Goal: Task Accomplishment & Management: Use online tool/utility

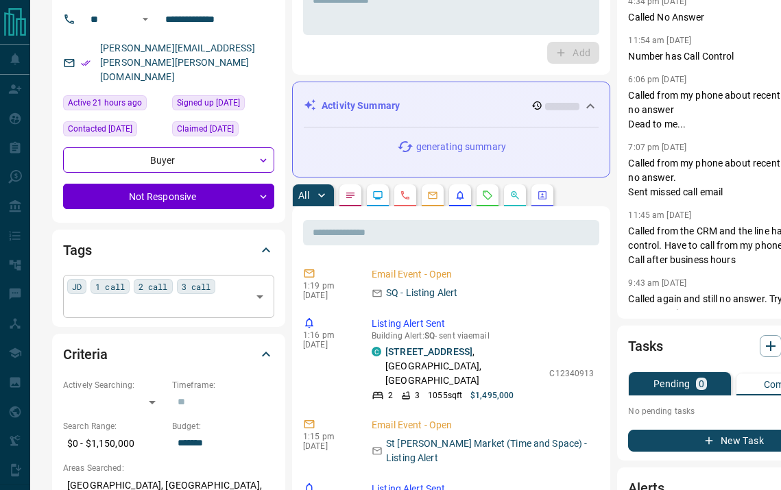
scroll to position [97, 0]
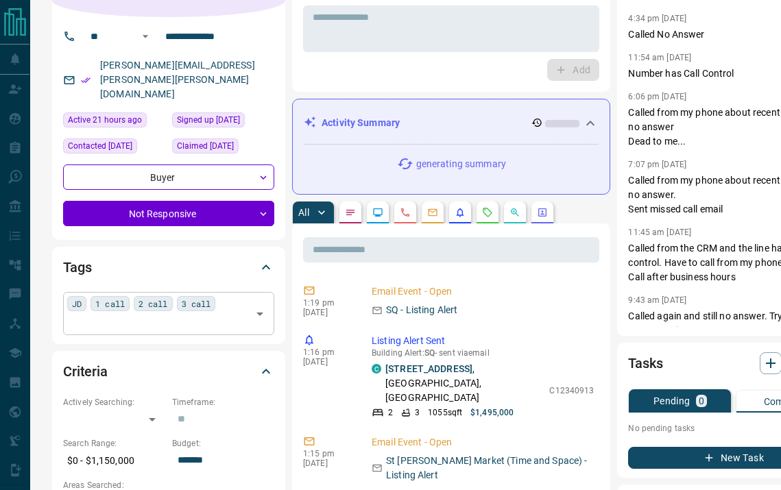
click at [226, 301] on div "JD 1 call 2 call 3 call ​" at bounding box center [168, 313] width 211 height 42
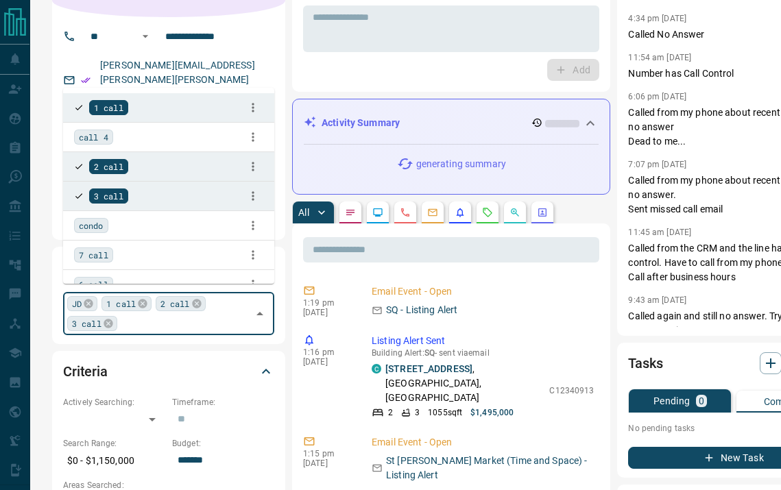
type input "*"
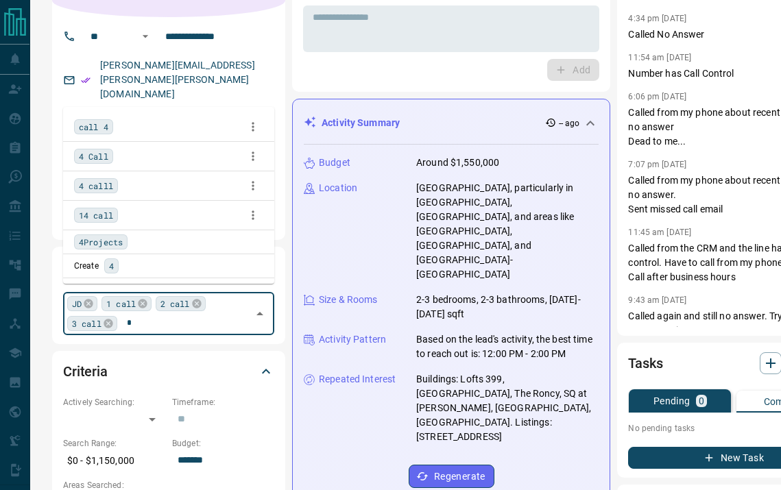
click at [88, 158] on span "4 Call" at bounding box center [93, 156] width 29 height 14
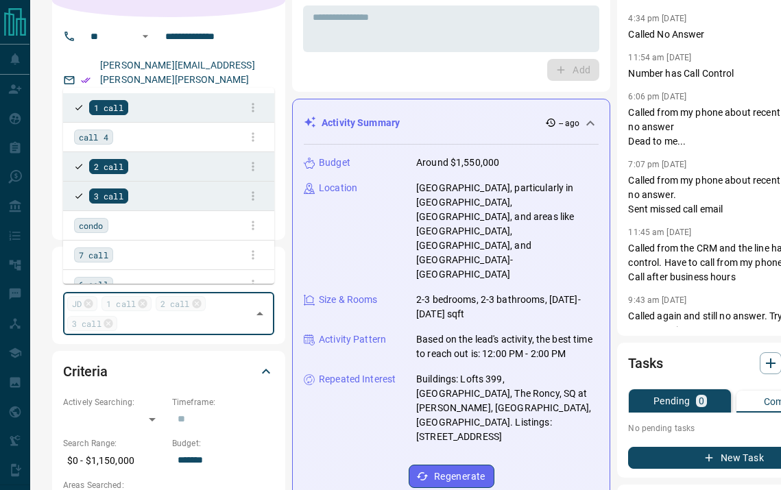
scroll to position [339, 0]
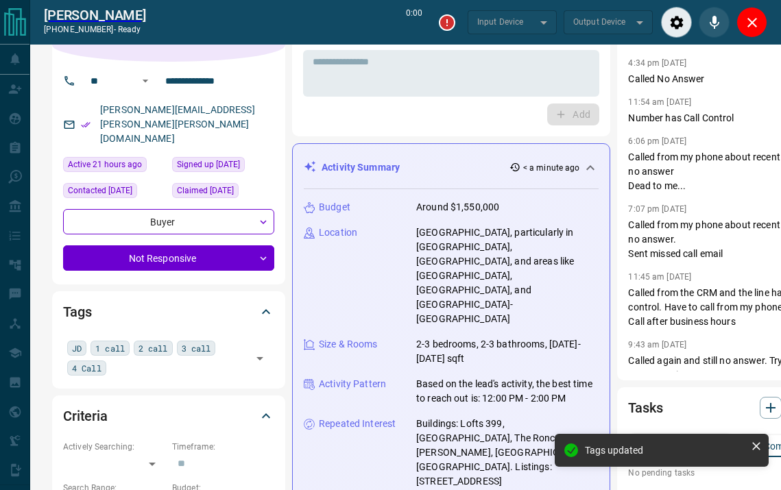
scroll to position [0, 0]
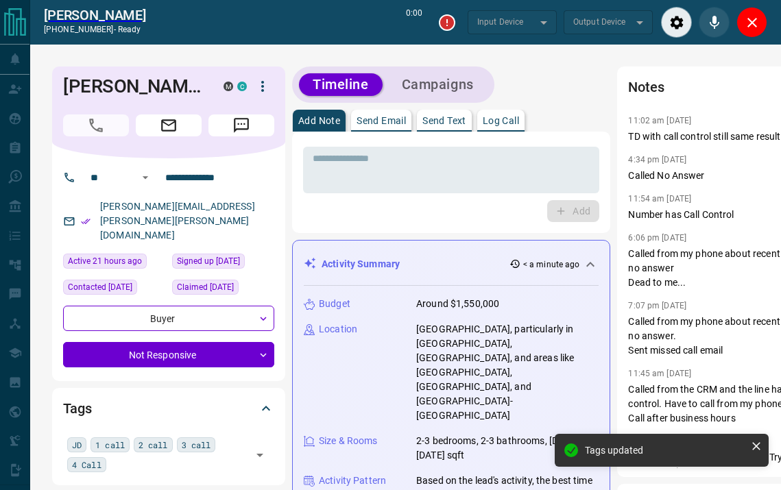
type input "*******"
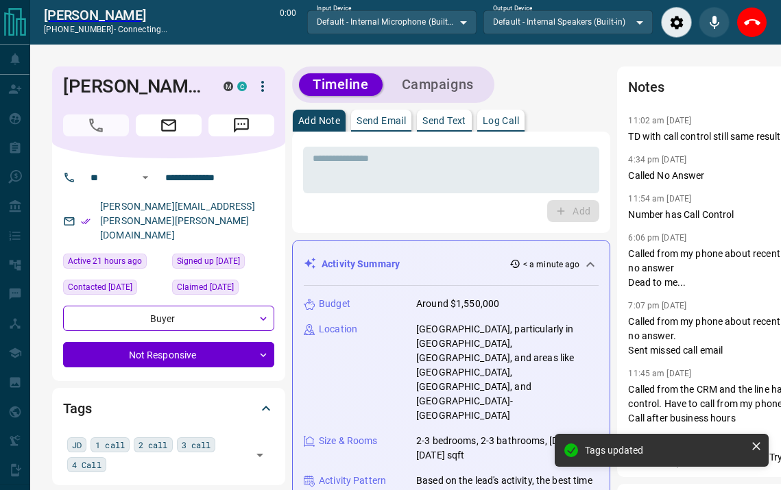
click at [509, 120] on p "Log Call" at bounding box center [501, 121] width 36 height 10
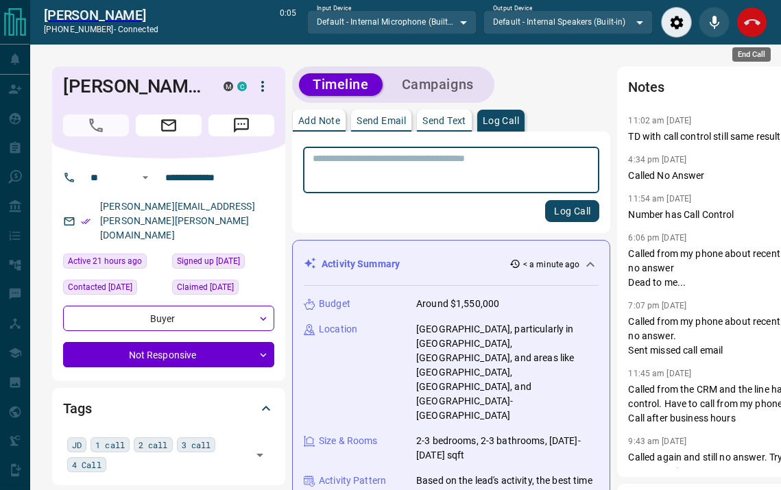
click at [759, 18] on icon "End Call" at bounding box center [752, 22] width 16 height 16
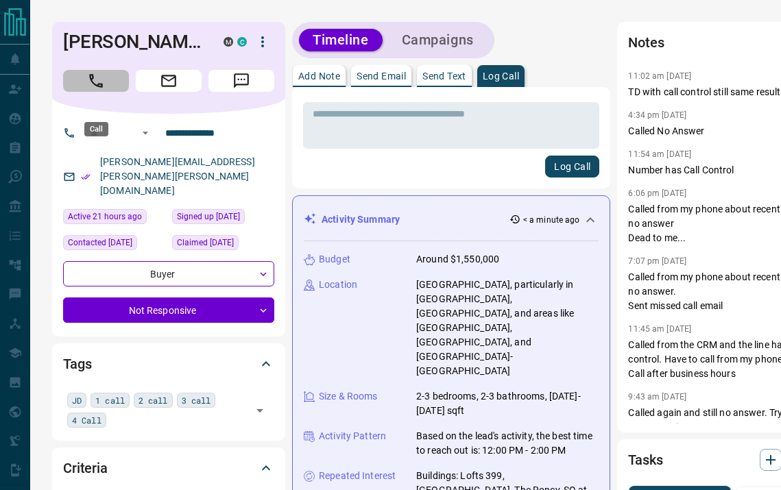
click at [121, 92] on button "Call" at bounding box center [96, 81] width 66 height 22
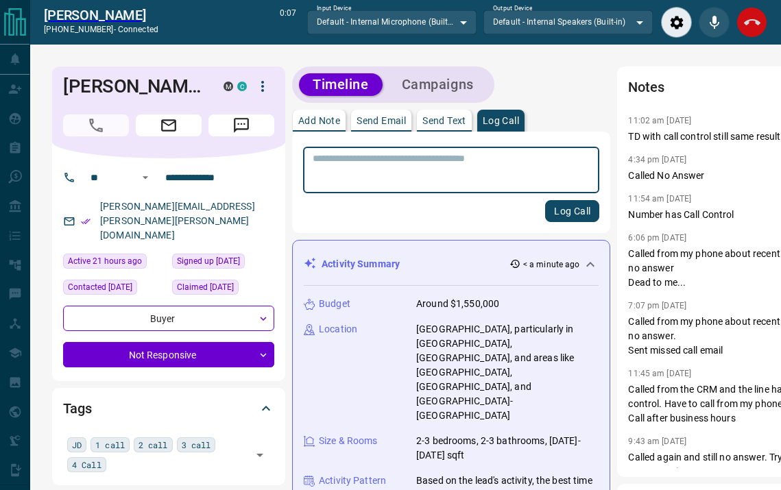
click at [744, 25] on icon "End Call" at bounding box center [752, 22] width 16 height 16
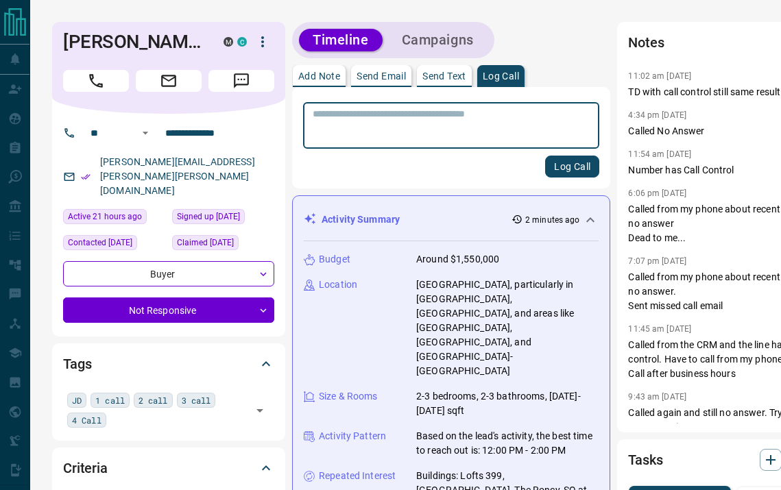
click at [372, 120] on textarea at bounding box center [451, 125] width 277 height 35
type textarea "****"
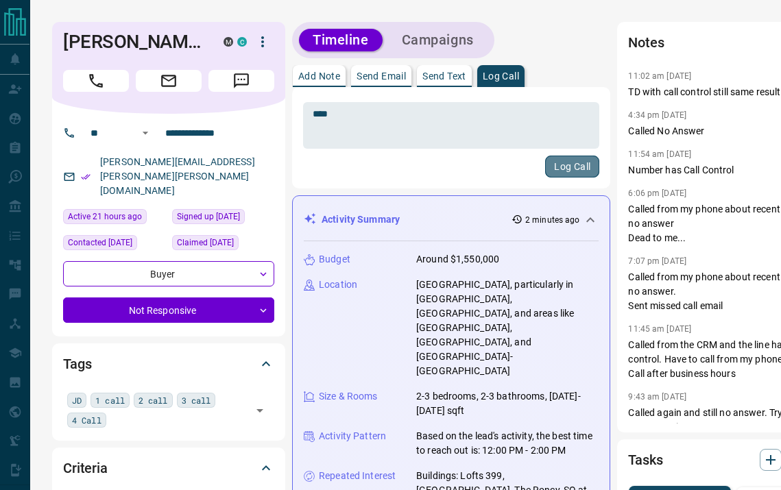
click at [545, 169] on button "Log Call" at bounding box center [572, 167] width 54 height 22
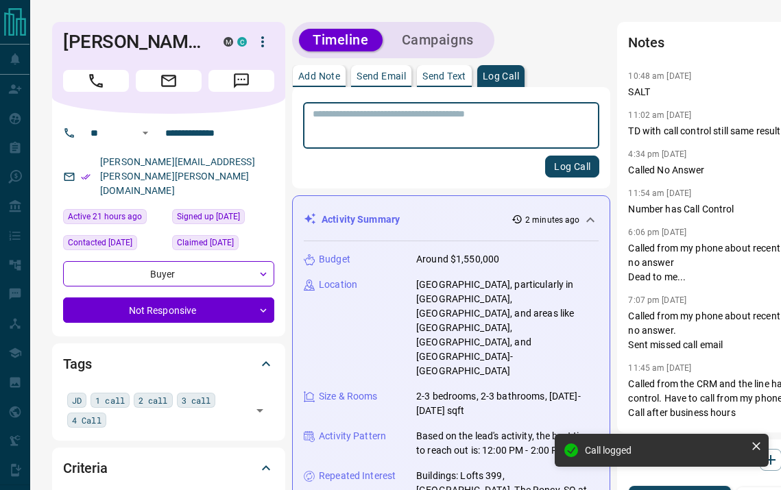
scroll to position [9, 0]
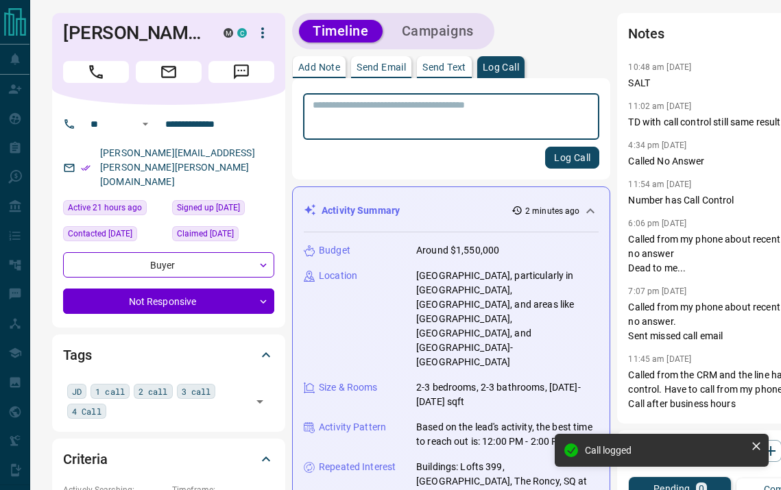
click at [450, 17] on div "Timeline Campaigns" at bounding box center [393, 31] width 194 height 28
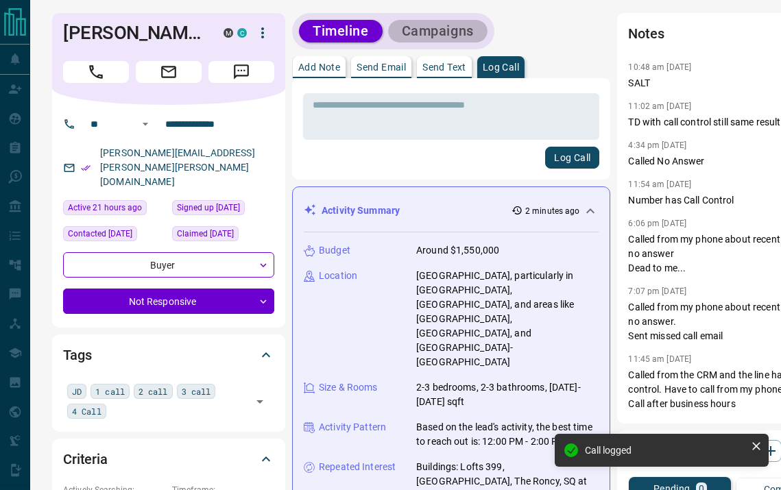
click at [450, 39] on button "Campaigns" at bounding box center [437, 31] width 99 height 23
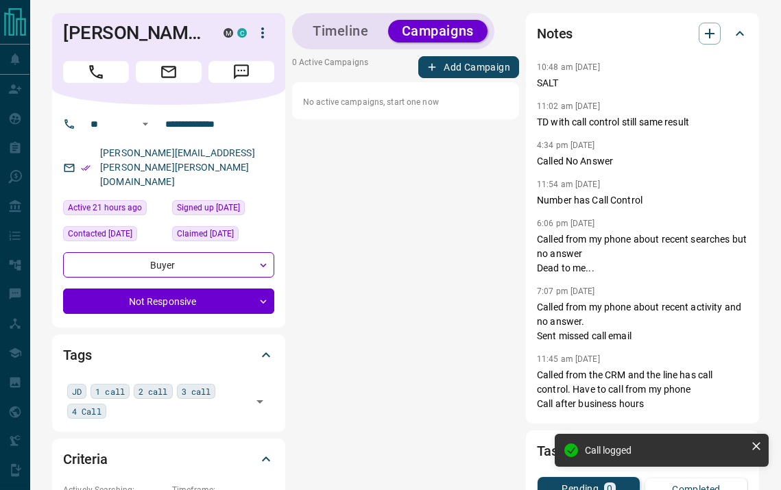
click at [465, 69] on button "Add Campaign" at bounding box center [468, 67] width 101 height 22
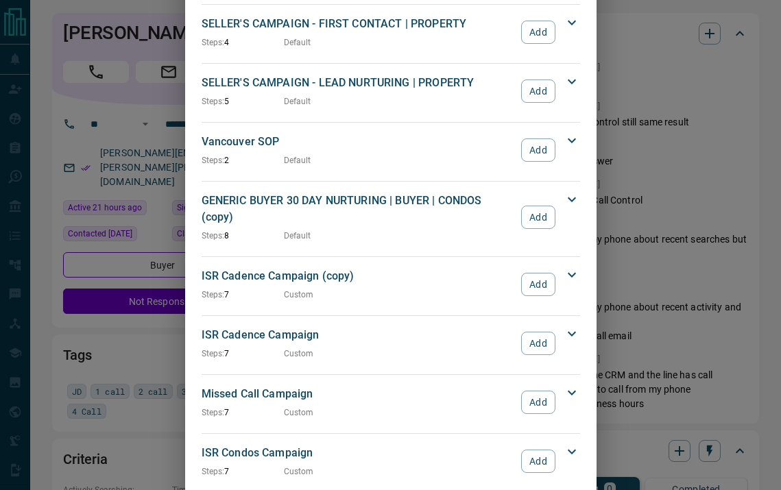
scroll to position [1341, 0]
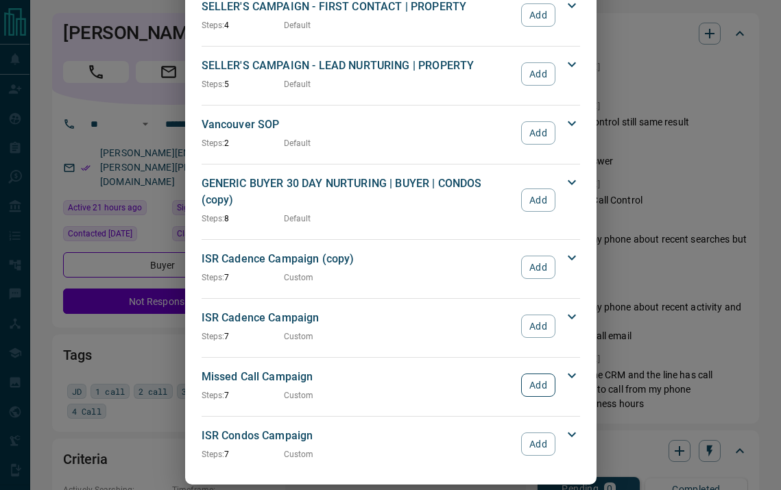
click at [526, 374] on button "Add" at bounding box center [538, 385] width 34 height 23
